Goal: Task Accomplishment & Management: Manage account settings

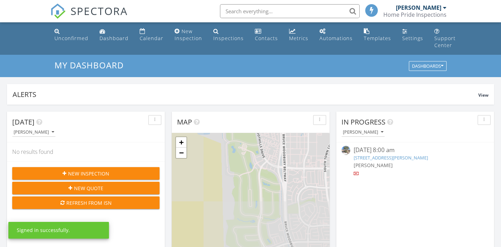
scroll to position [636, 501]
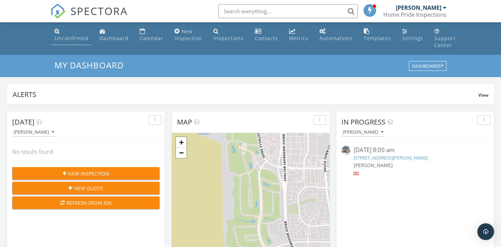
click at [69, 39] on div "Unconfirmed" at bounding box center [71, 38] width 34 height 7
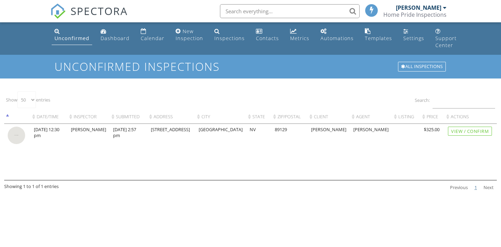
select select "50"
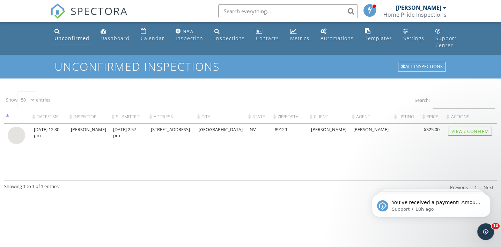
click at [17, 144] on img at bounding box center [16, 135] width 17 height 17
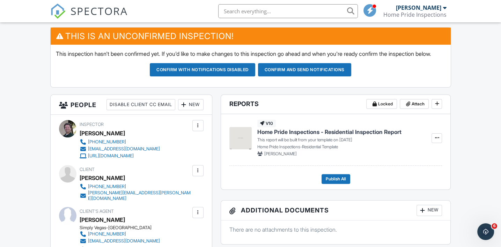
click at [192, 110] on div "New" at bounding box center [190, 104] width 25 height 11
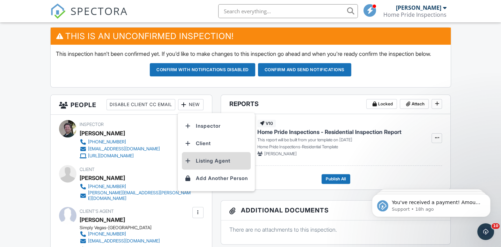
click at [205, 170] on li "Listing Agent" at bounding box center [216, 160] width 69 height 17
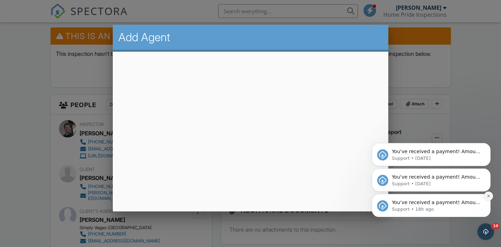
click at [488, 195] on icon "Dismiss notification" at bounding box center [489, 196] width 4 height 4
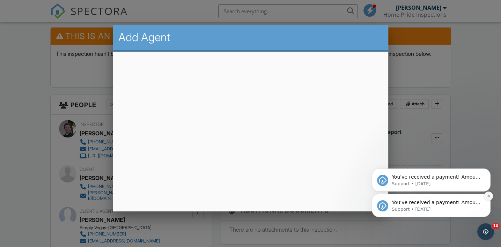
click at [489, 195] on icon "Dismiss notification" at bounding box center [489, 196] width 4 height 4
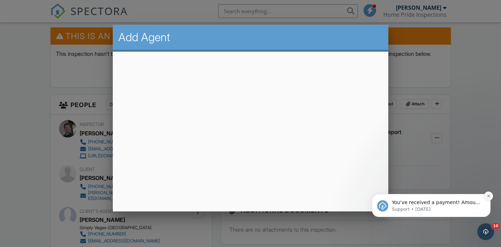
click at [489, 196] on icon "Dismiss notification" at bounding box center [488, 196] width 2 height 2
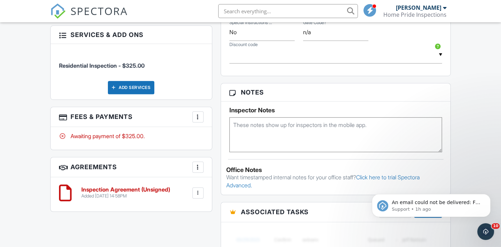
scroll to position [453, 0]
